Goal: Transaction & Acquisition: Obtain resource

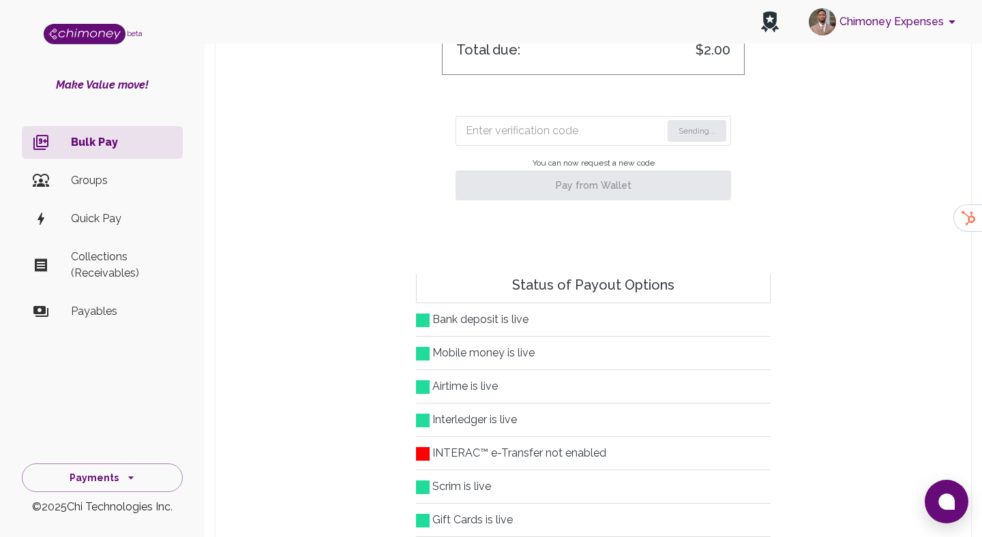
scroll to position [175, 699]
click at [500, 128] on input "Enter verification code" at bounding box center [547, 131] width 163 height 22
paste input "7652"
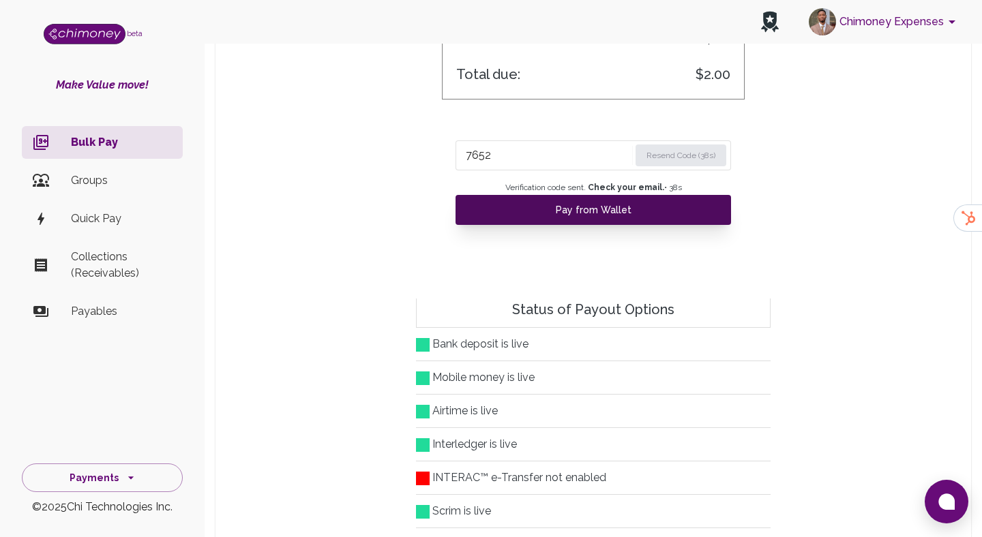
scroll to position [594, 0]
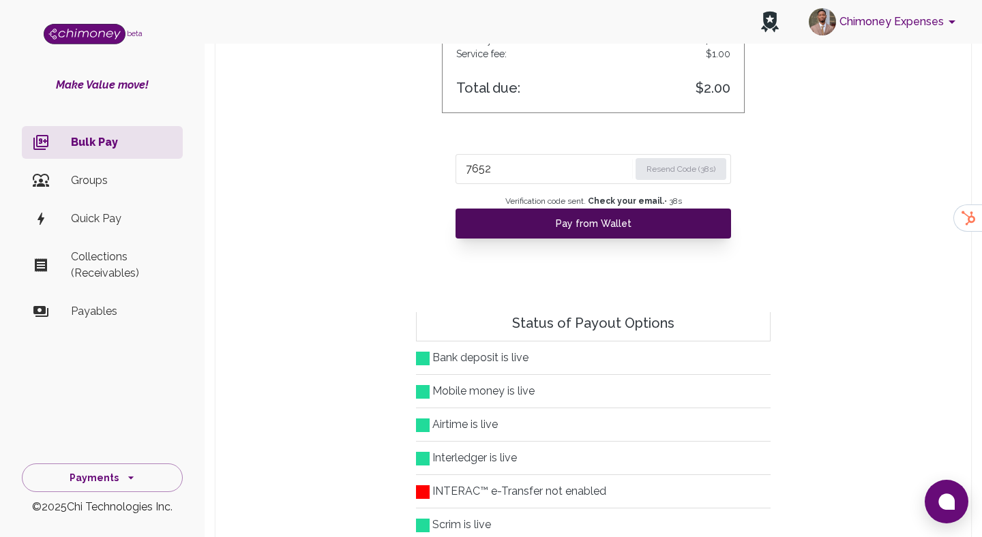
type input "7652"
click at [554, 211] on button "Pay from Wallet" at bounding box center [592, 224] width 275 height 30
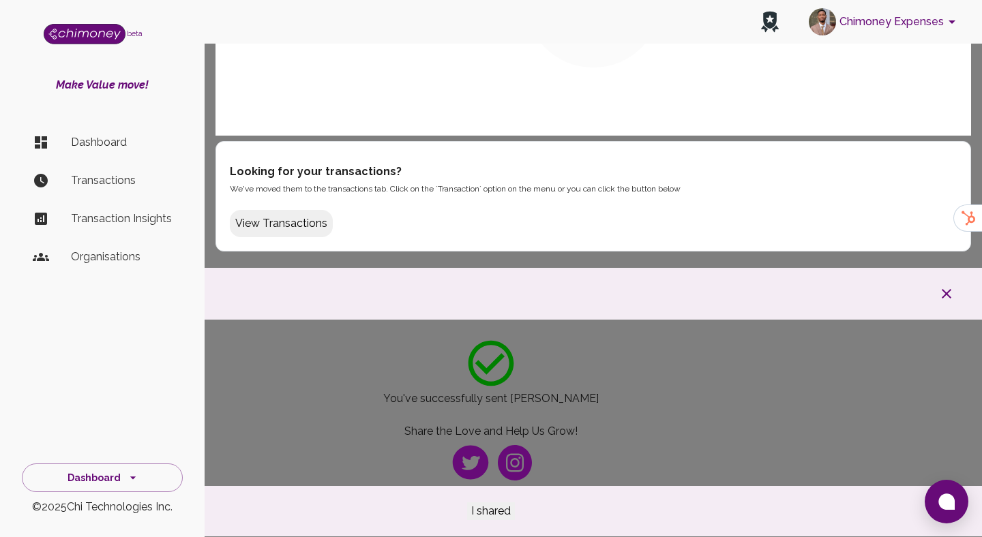
scroll to position [140, 0]
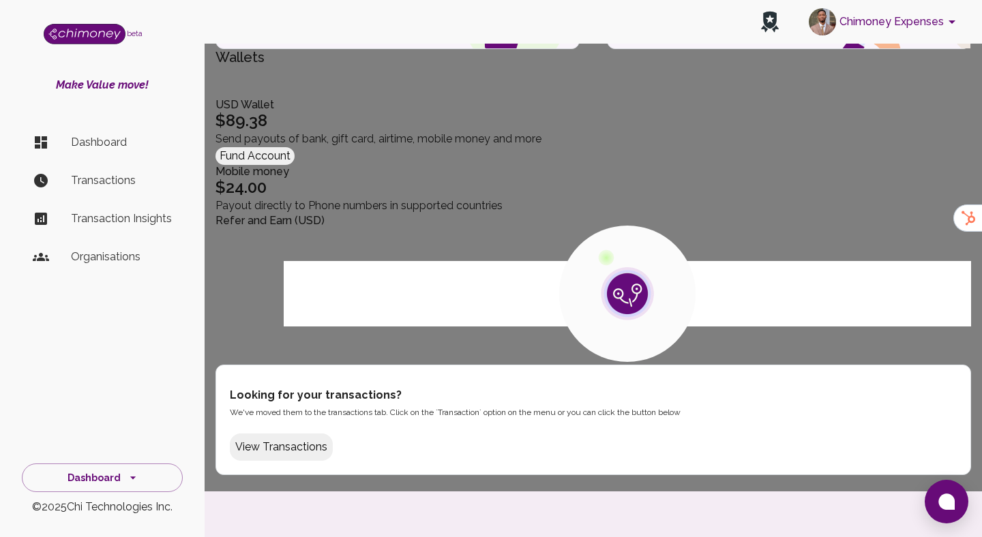
click at [633, 492] on div at bounding box center [491, 518] width 982 height 52
click at [924, 505] on button "button" at bounding box center [946, 517] width 44 height 25
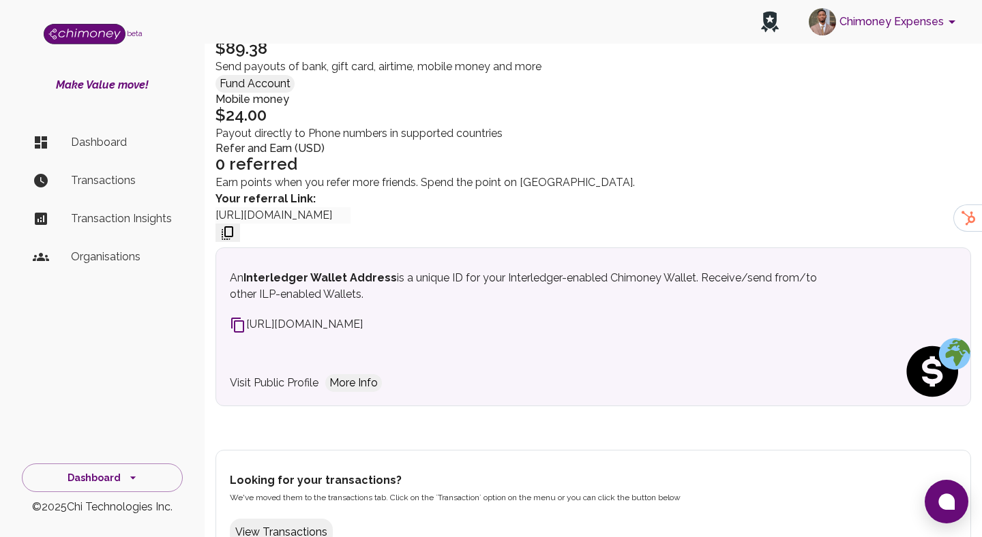
scroll to position [282, 0]
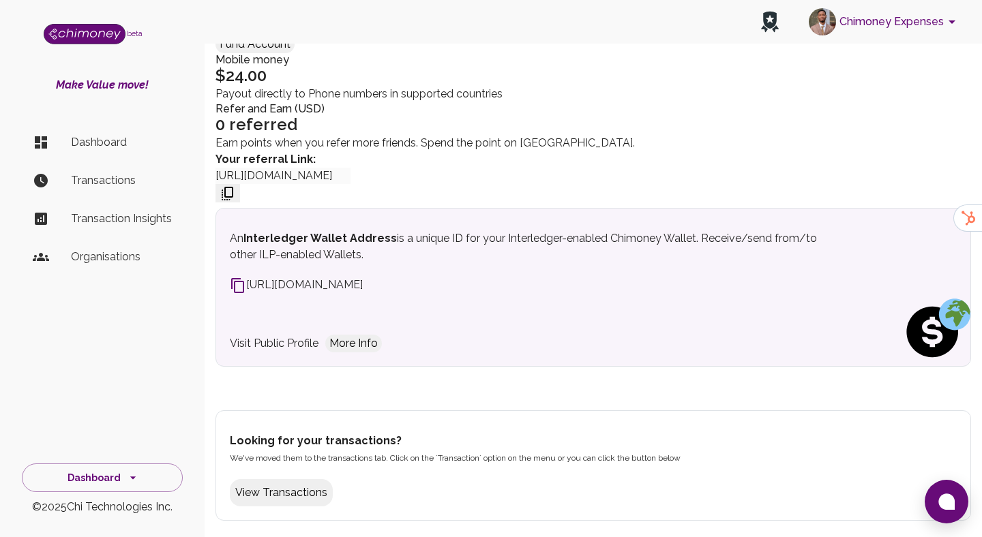
click at [275, 506] on button "View Transactions" at bounding box center [281, 492] width 103 height 27
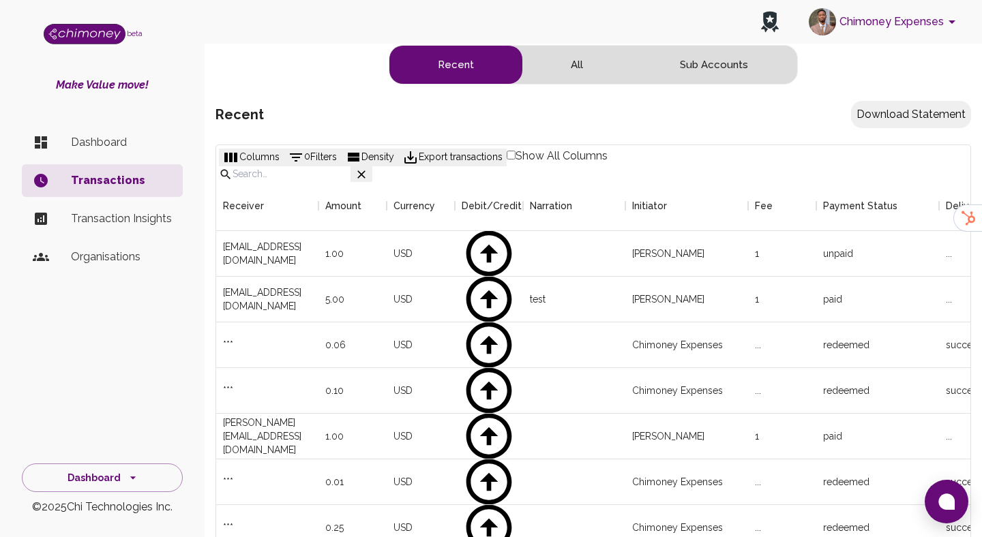
scroll to position [506, 754]
click at [253, 240] on div "[EMAIL_ADDRESS][DOMAIN_NAME]" at bounding box center [267, 253] width 89 height 27
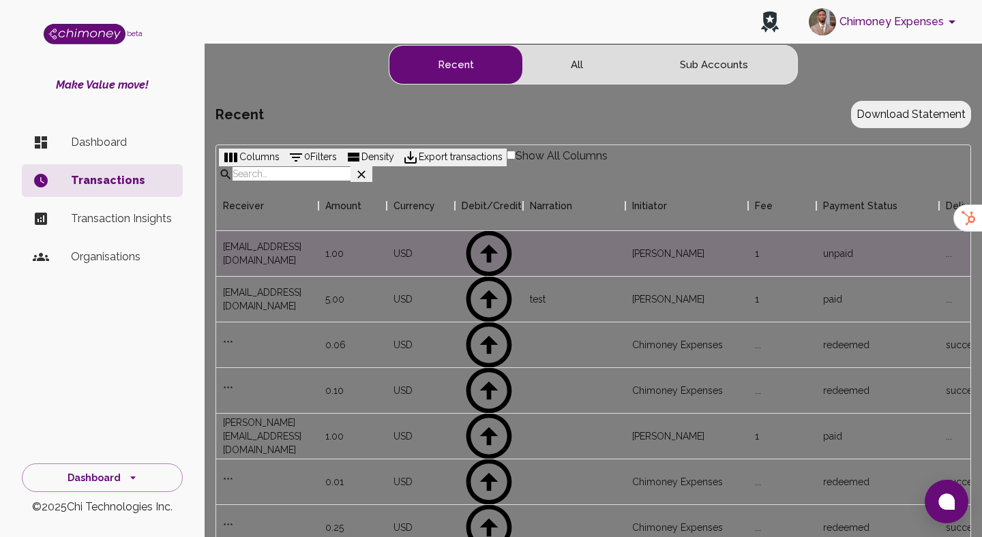
click at [412, 321] on div at bounding box center [491, 268] width 982 height 537
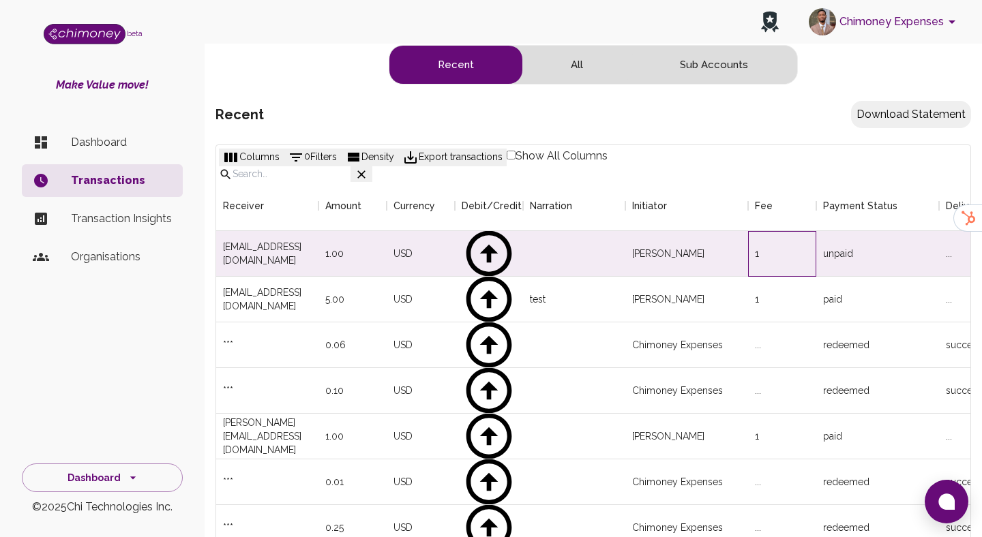
click at [794, 244] on div "1" at bounding box center [782, 254] width 68 height 46
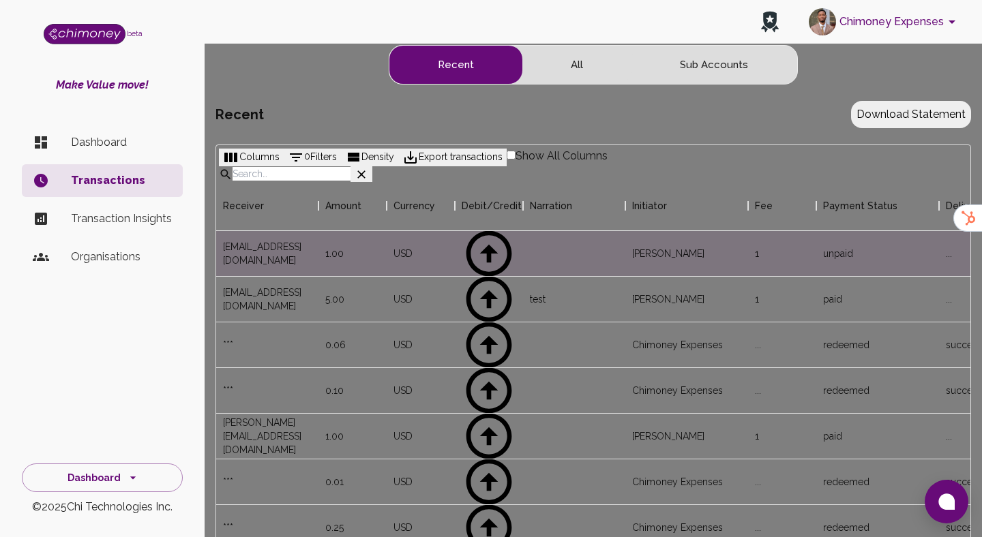
click at [543, 329] on div at bounding box center [491, 268] width 982 height 537
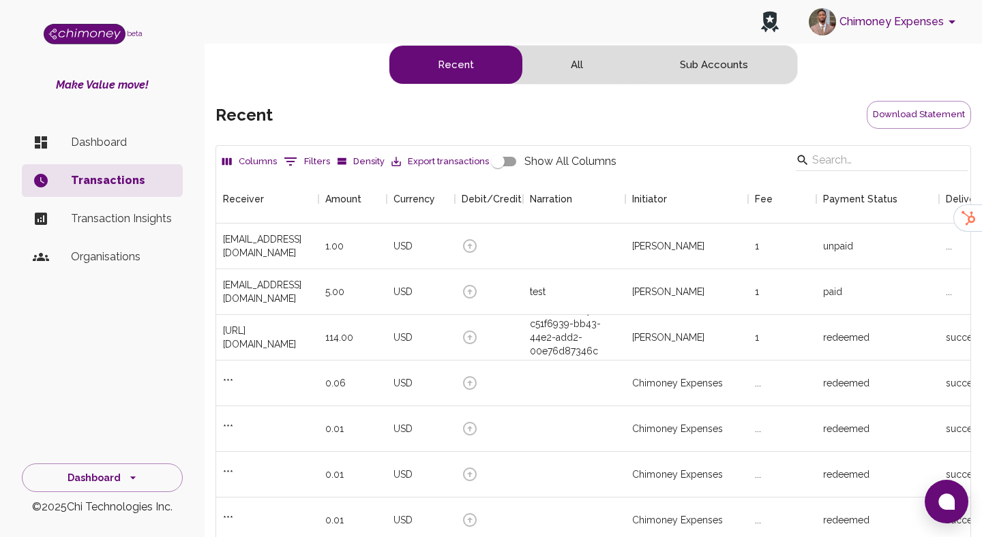
scroll to position [506, 754]
click at [615, 307] on div "test" at bounding box center [574, 292] width 102 height 46
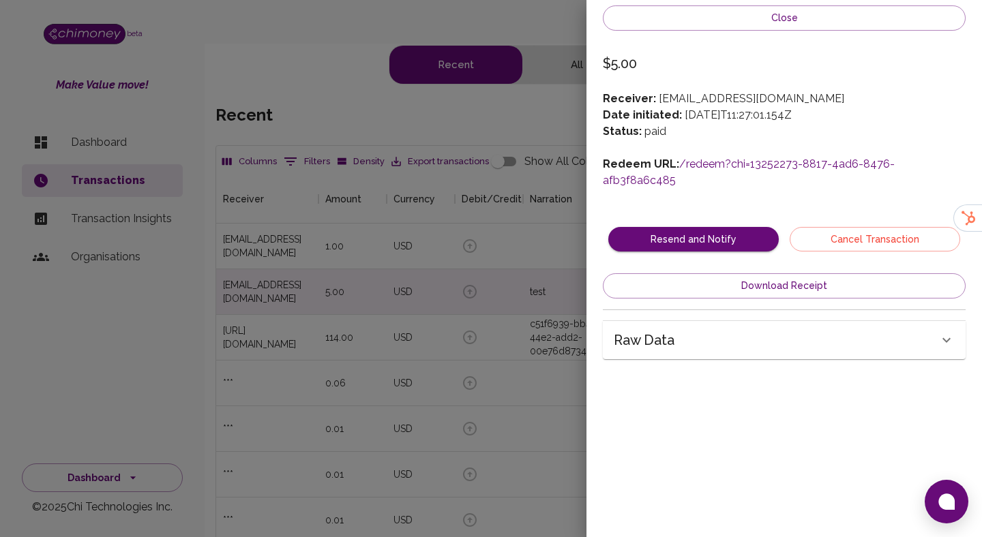
click at [717, 158] on link "/redeem?chi=13252273-8817-4ad6-8476-afb3f8a6c485" at bounding box center [749, 171] width 292 height 29
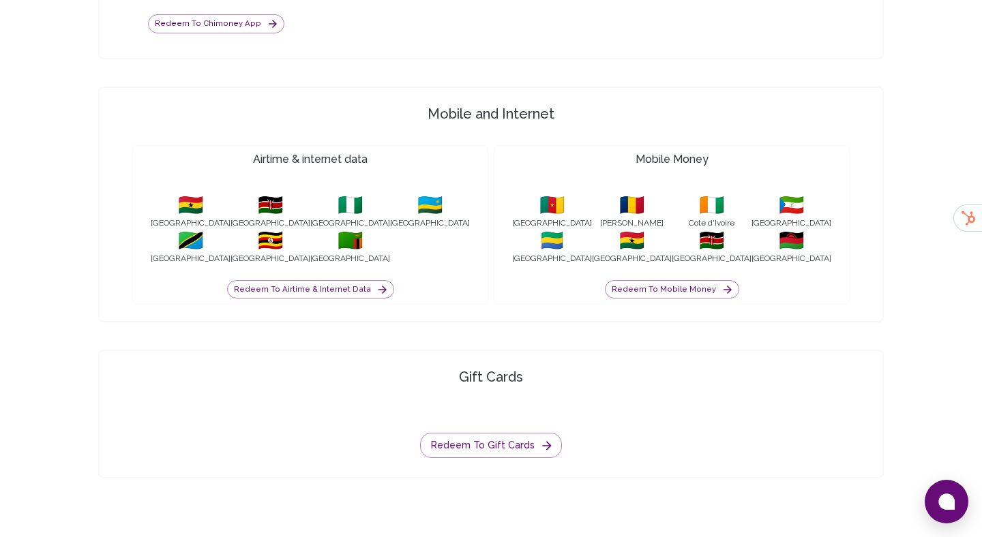
scroll to position [1471, 0]
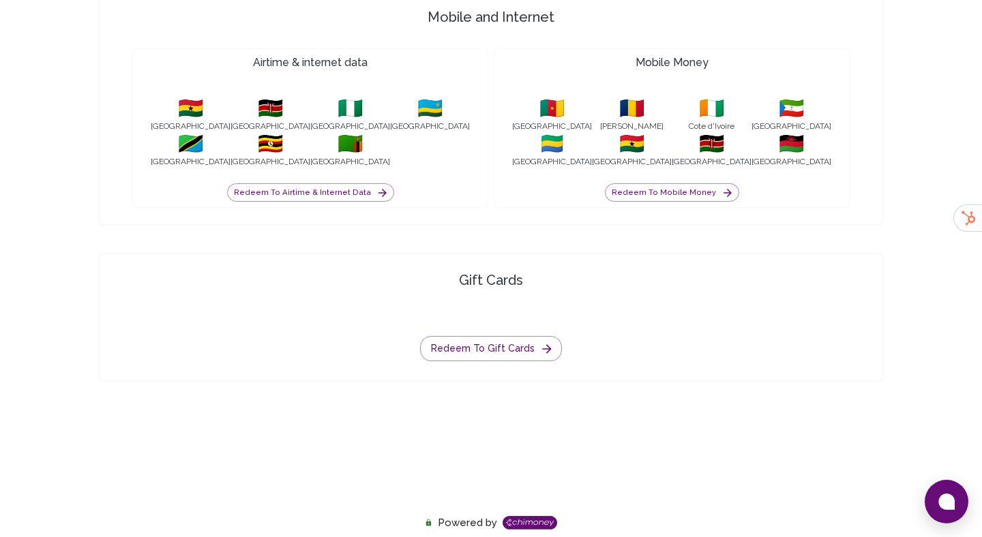
click at [469, 363] on div "Redeem to gift cards" at bounding box center [490, 338] width 739 height 74
click at [463, 335] on div at bounding box center [490, 325] width 65 height 22
click at [463, 346] on button "Redeem to gift cards" at bounding box center [491, 348] width 142 height 25
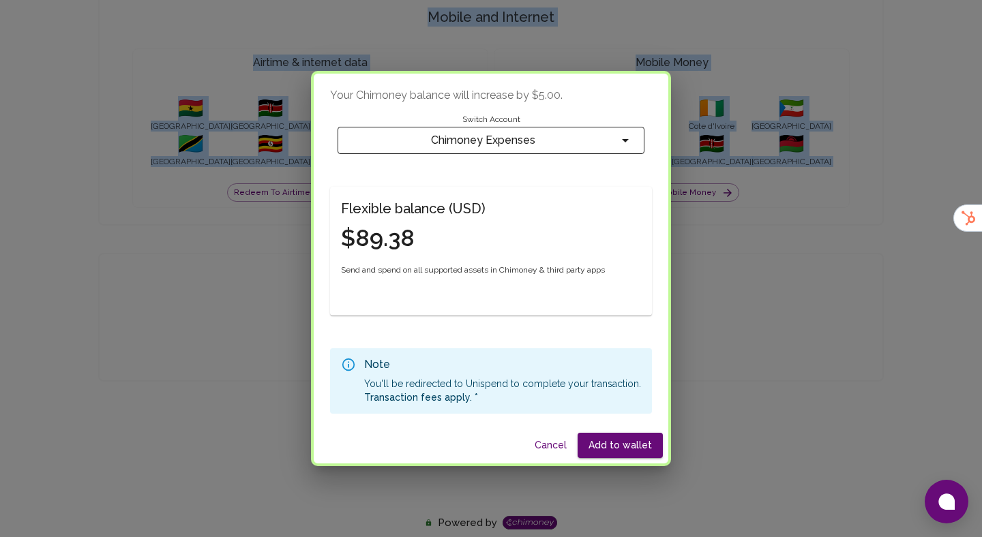
click at [132, 313] on div "Your Chimoney balance will increase by $5.00 . Switch Account Chimoney Expenses…" at bounding box center [491, 268] width 982 height 537
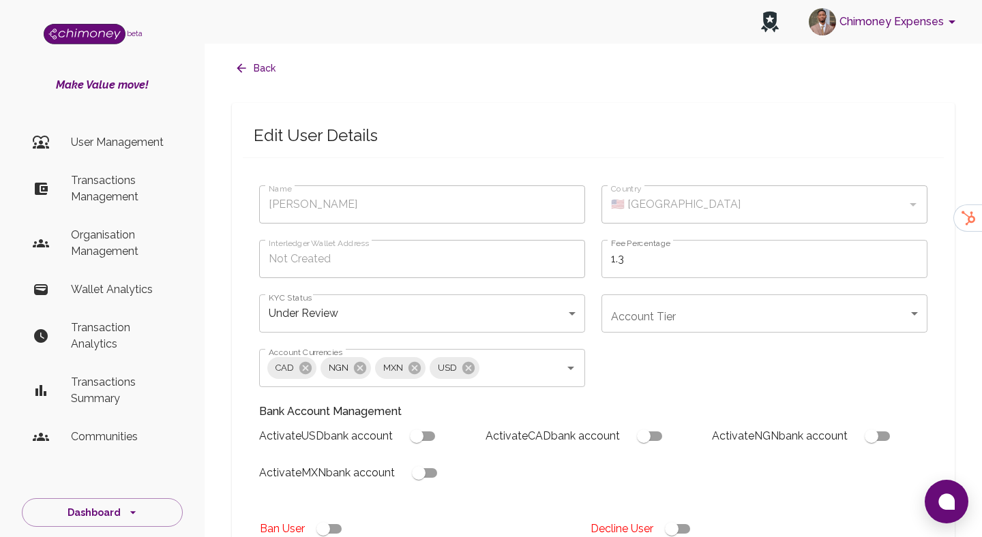
scroll to position [766, 0]
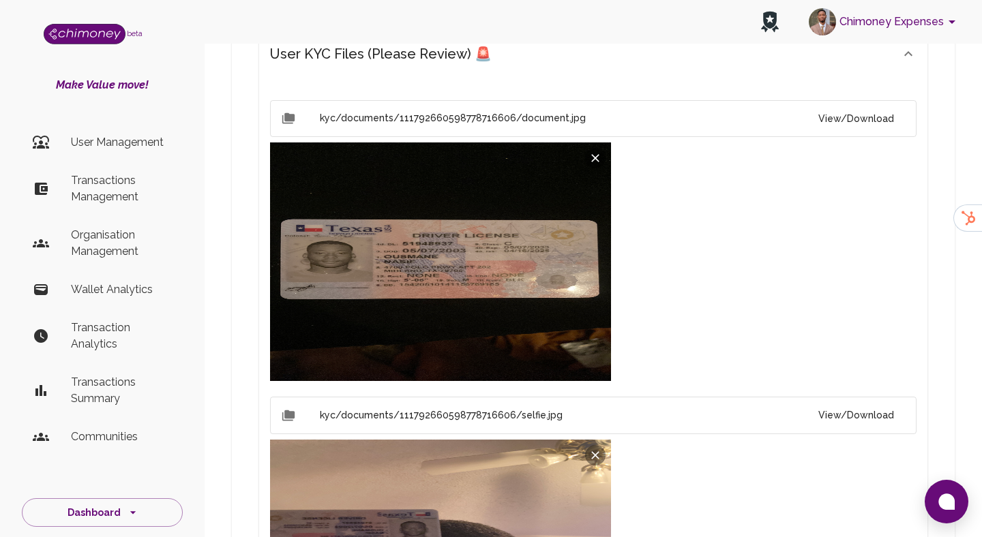
click at [119, 179] on p "Transactions Management" at bounding box center [121, 188] width 101 height 33
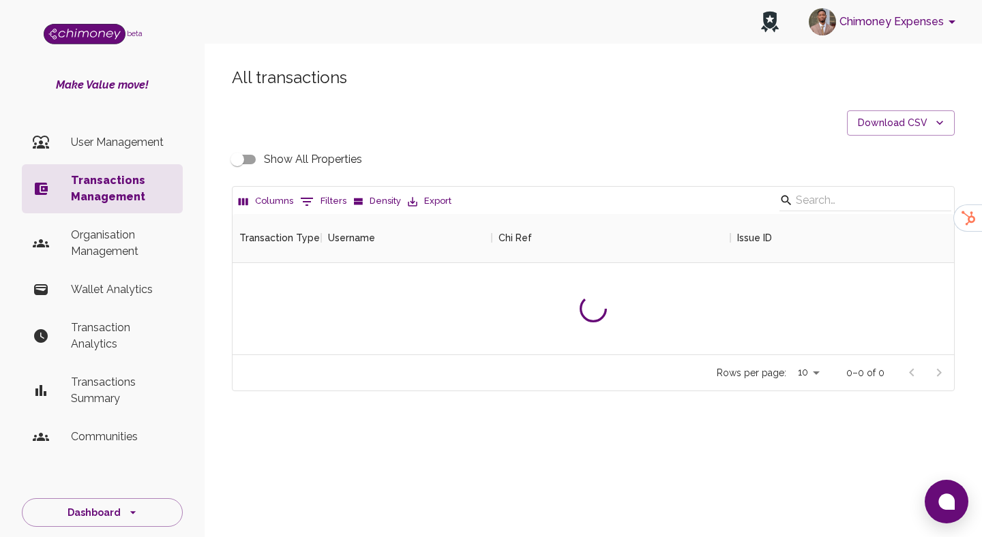
scroll to position [140, 721]
click at [107, 139] on p "User Management" at bounding box center [121, 142] width 101 height 16
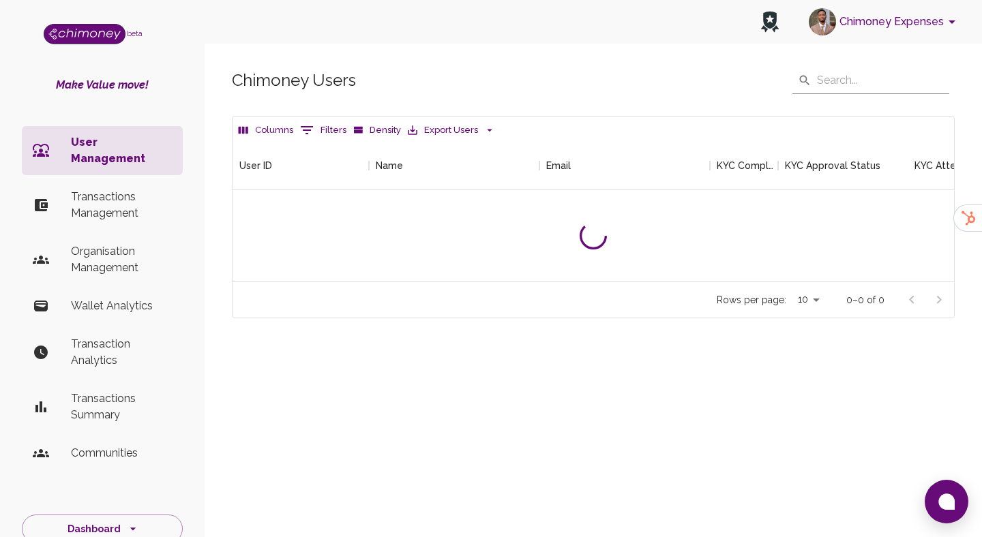
scroll to position [140, 721]
click at [111, 243] on p "Organisation Management" at bounding box center [121, 259] width 101 height 33
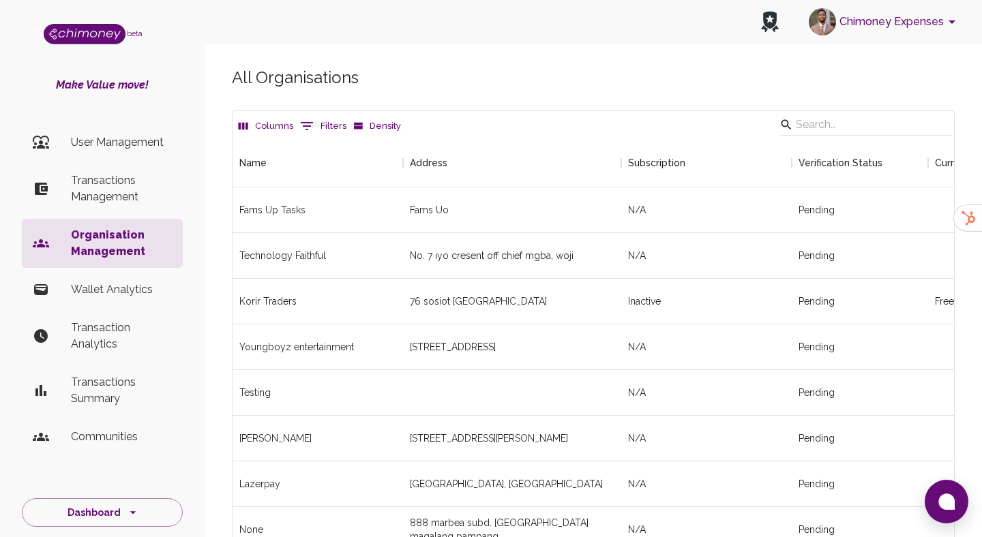
scroll to position [2333, 721]
